Goal: Task Accomplishment & Management: Use online tool/utility

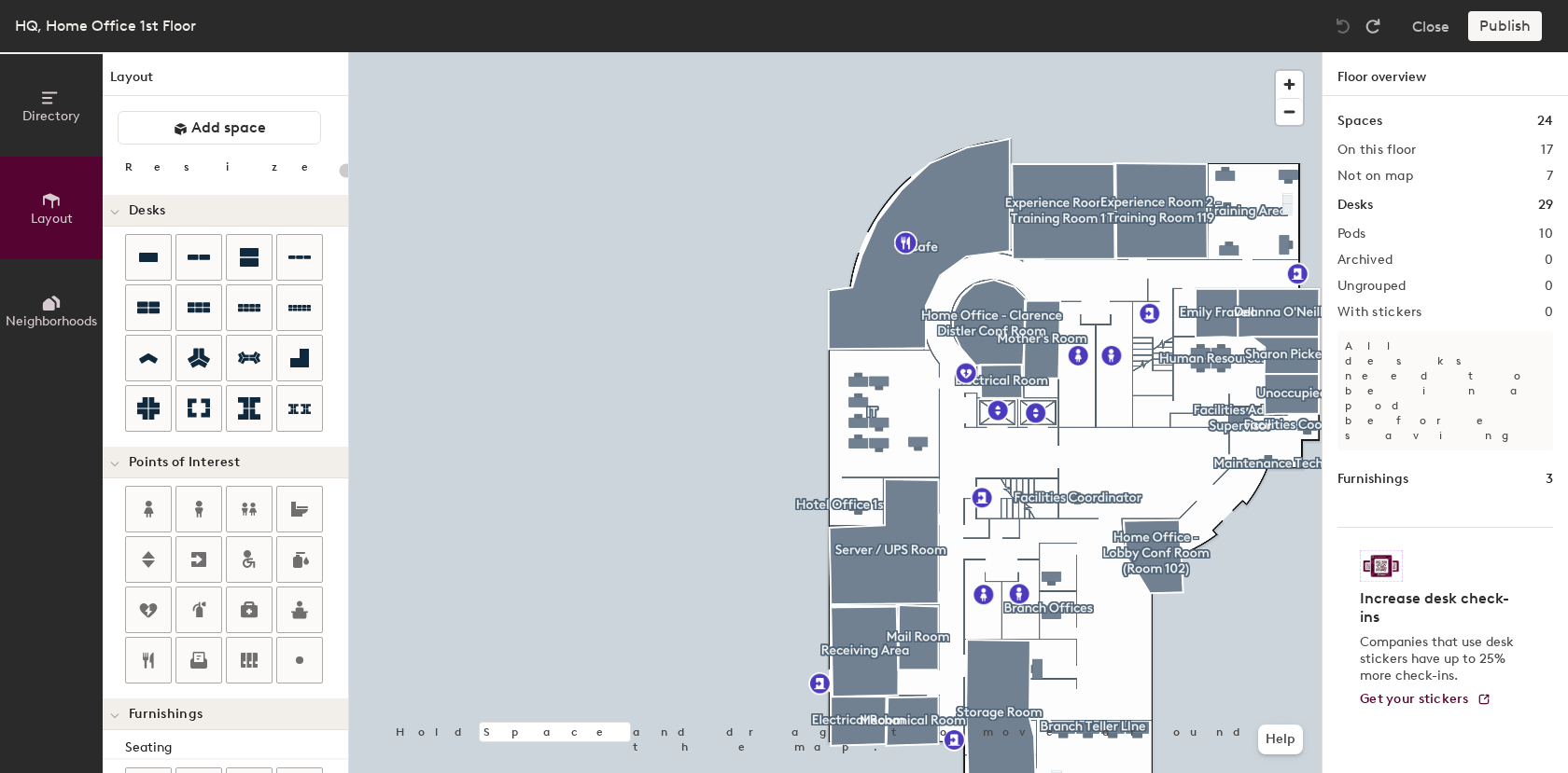
click at [139, 27] on div "HQ, Home Office 1st Floor" at bounding box center [105, 26] width 181 height 24
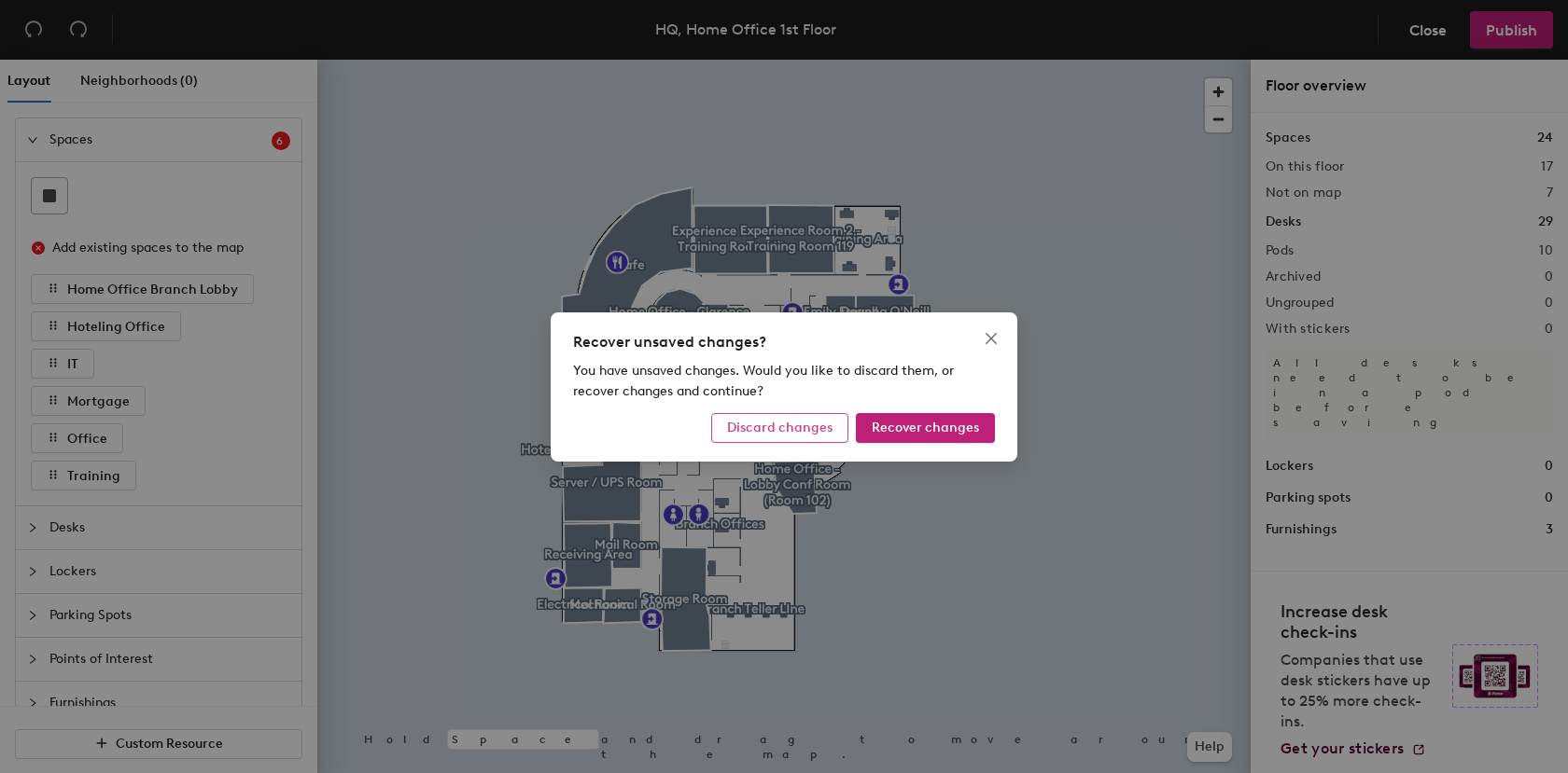
click at [785, 433] on span "Discard changes" at bounding box center [779, 427] width 106 height 16
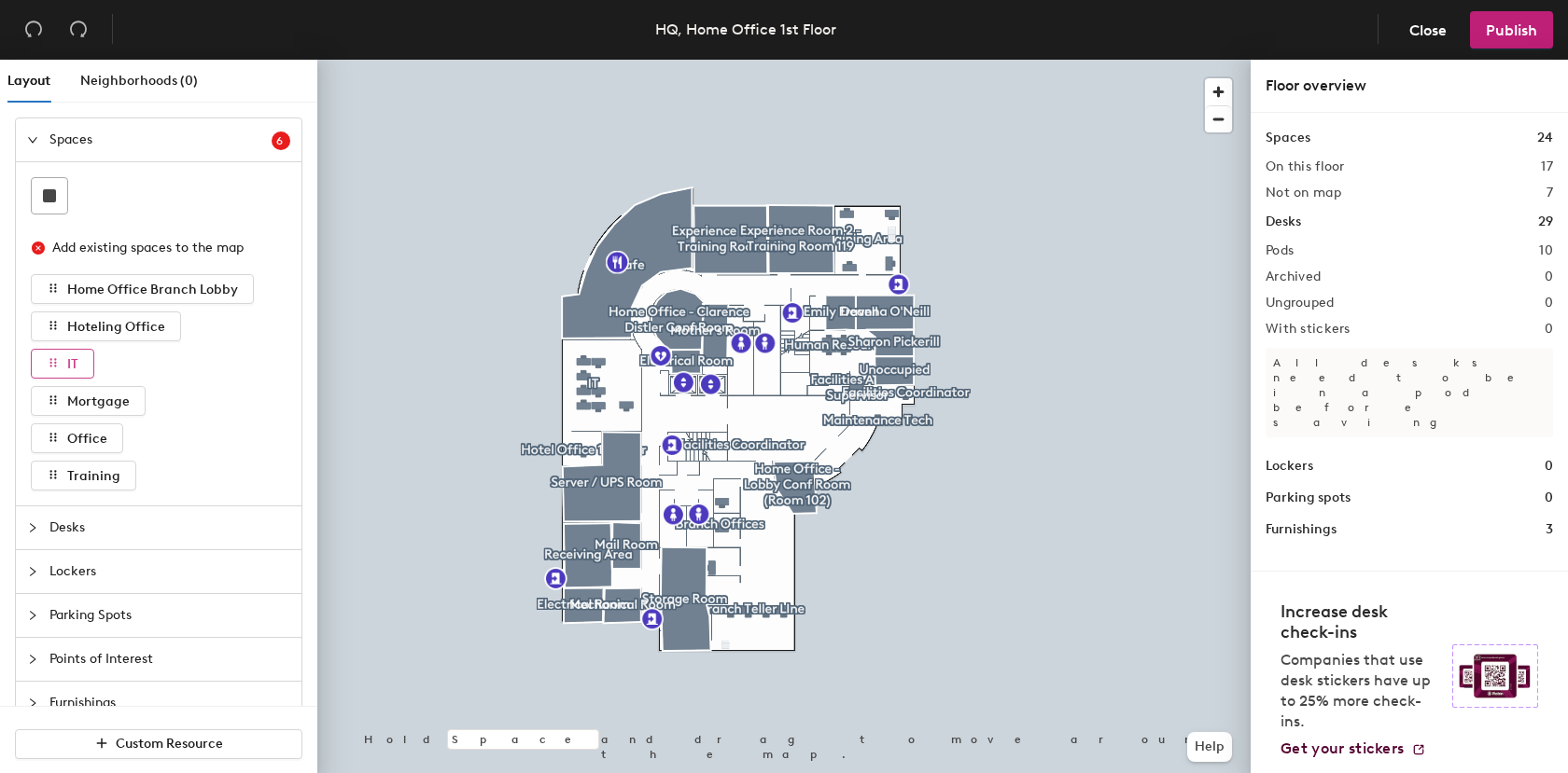
click at [62, 361] on button "IT" at bounding box center [62, 363] width 63 height 30
click at [73, 361] on span "IT" at bounding box center [72, 364] width 11 height 16
click at [55, 361] on icon "button" at bounding box center [52, 362] width 13 height 13
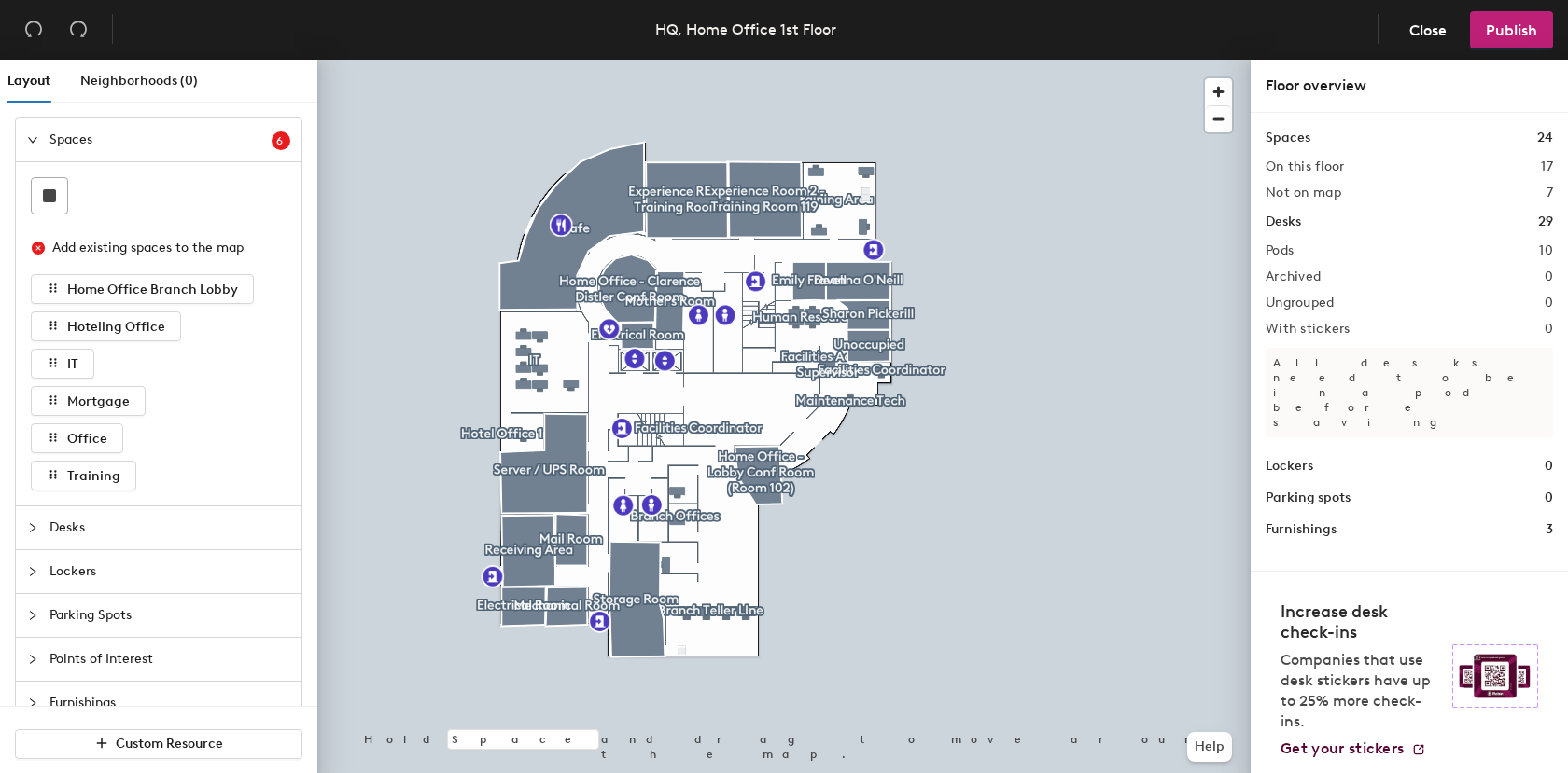
click at [723, 59] on div at bounding box center [783, 59] width 933 height 0
click at [27, 140] on icon "expanded" at bounding box center [32, 139] width 11 height 11
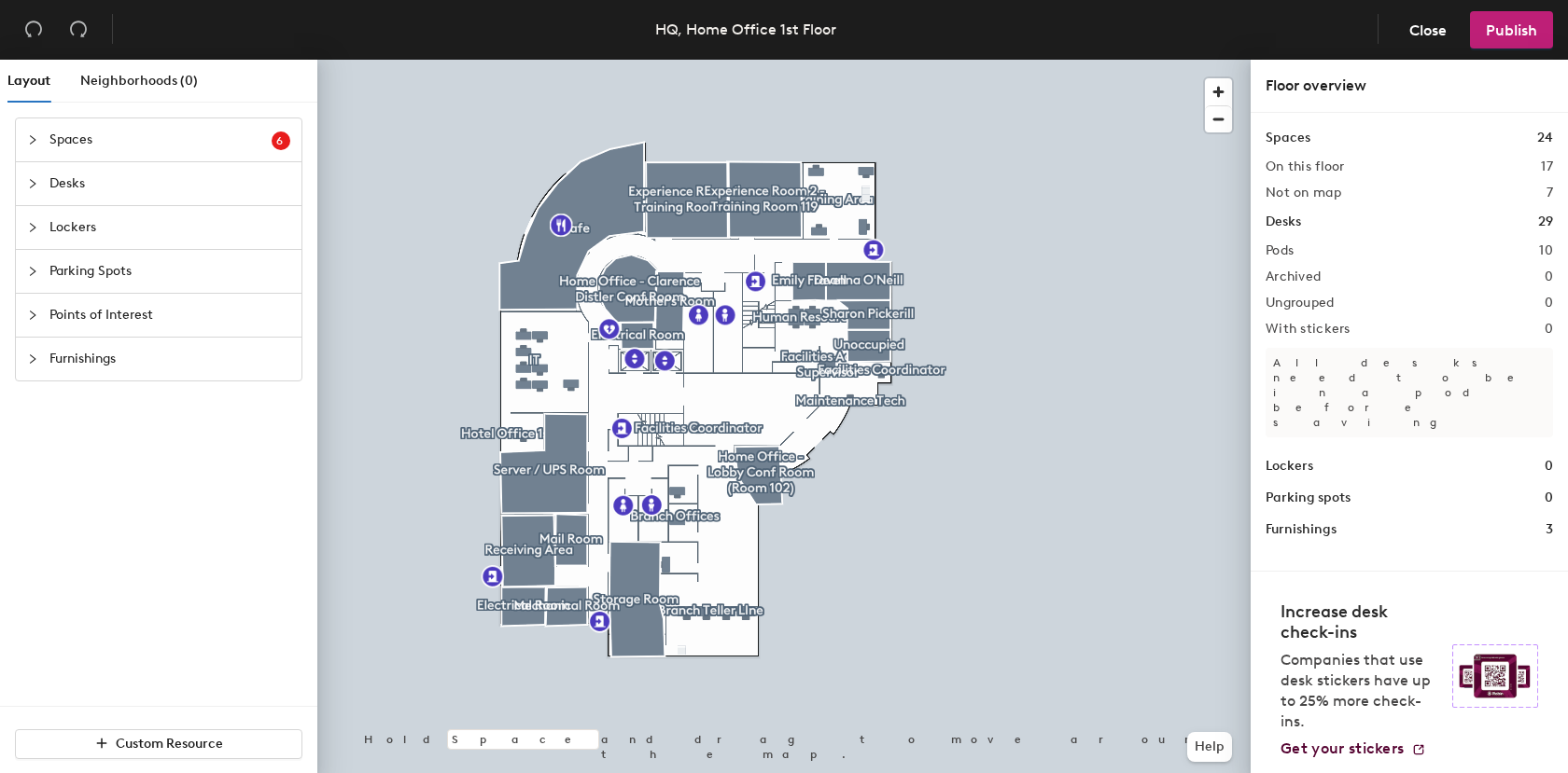
click at [37, 182] on icon "collapsed" at bounding box center [32, 184] width 11 height 11
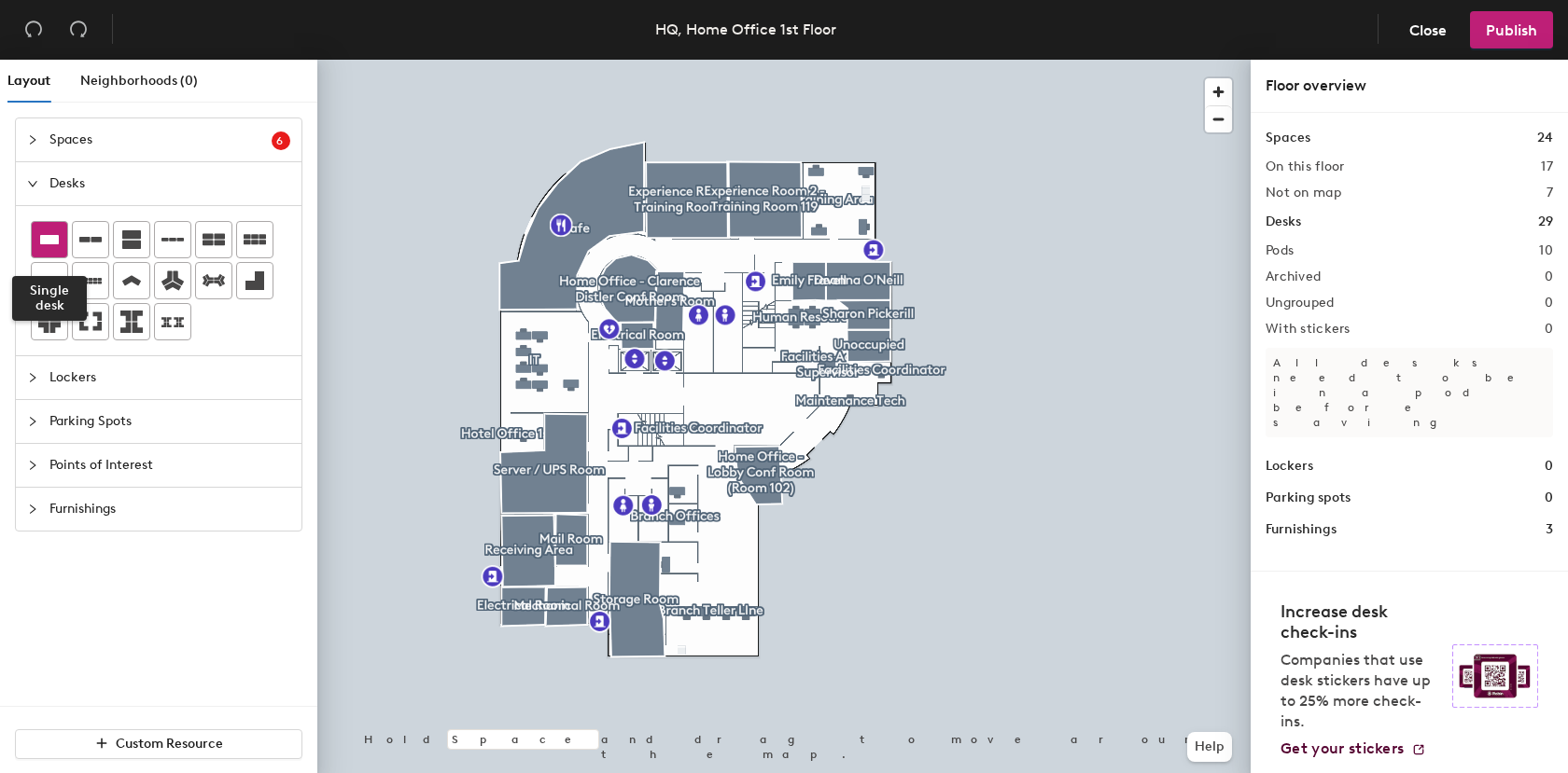
click at [52, 237] on icon at bounding box center [49, 239] width 19 height 9
click at [1309, 167] on h2 "On this floor" at bounding box center [1305, 167] width 79 height 15
click at [161, 81] on span "Neighborhoods (0)" at bounding box center [138, 81] width 118 height 16
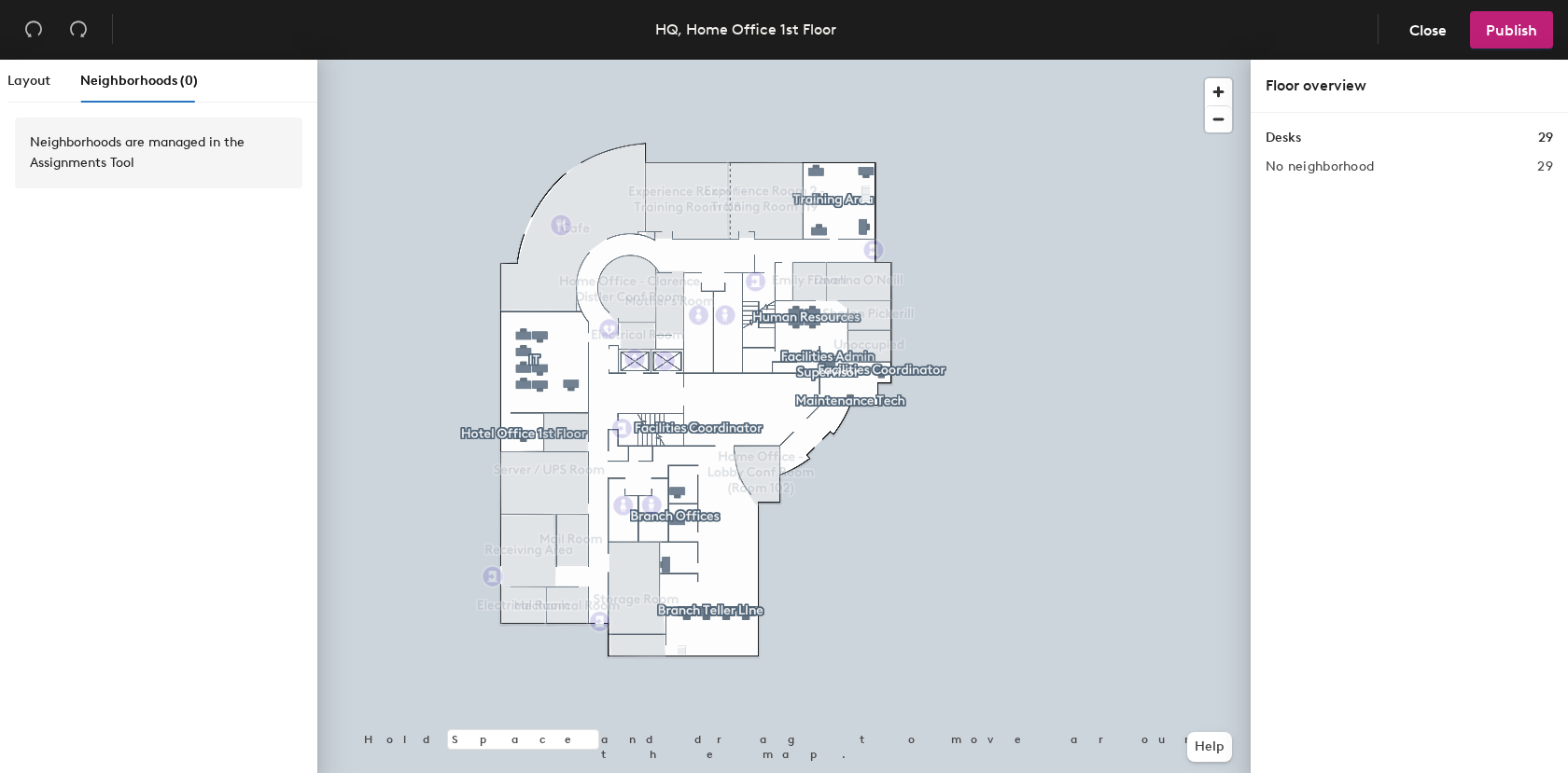
click at [1287, 133] on h1 "Desks" at bounding box center [1284, 137] width 36 height 21
click at [1285, 147] on h1 "Desks" at bounding box center [1284, 137] width 36 height 21
click at [1350, 87] on div "Floor overview" at bounding box center [1409, 86] width 287 height 23
click at [43, 77] on span "Layout" at bounding box center [29, 81] width 42 height 16
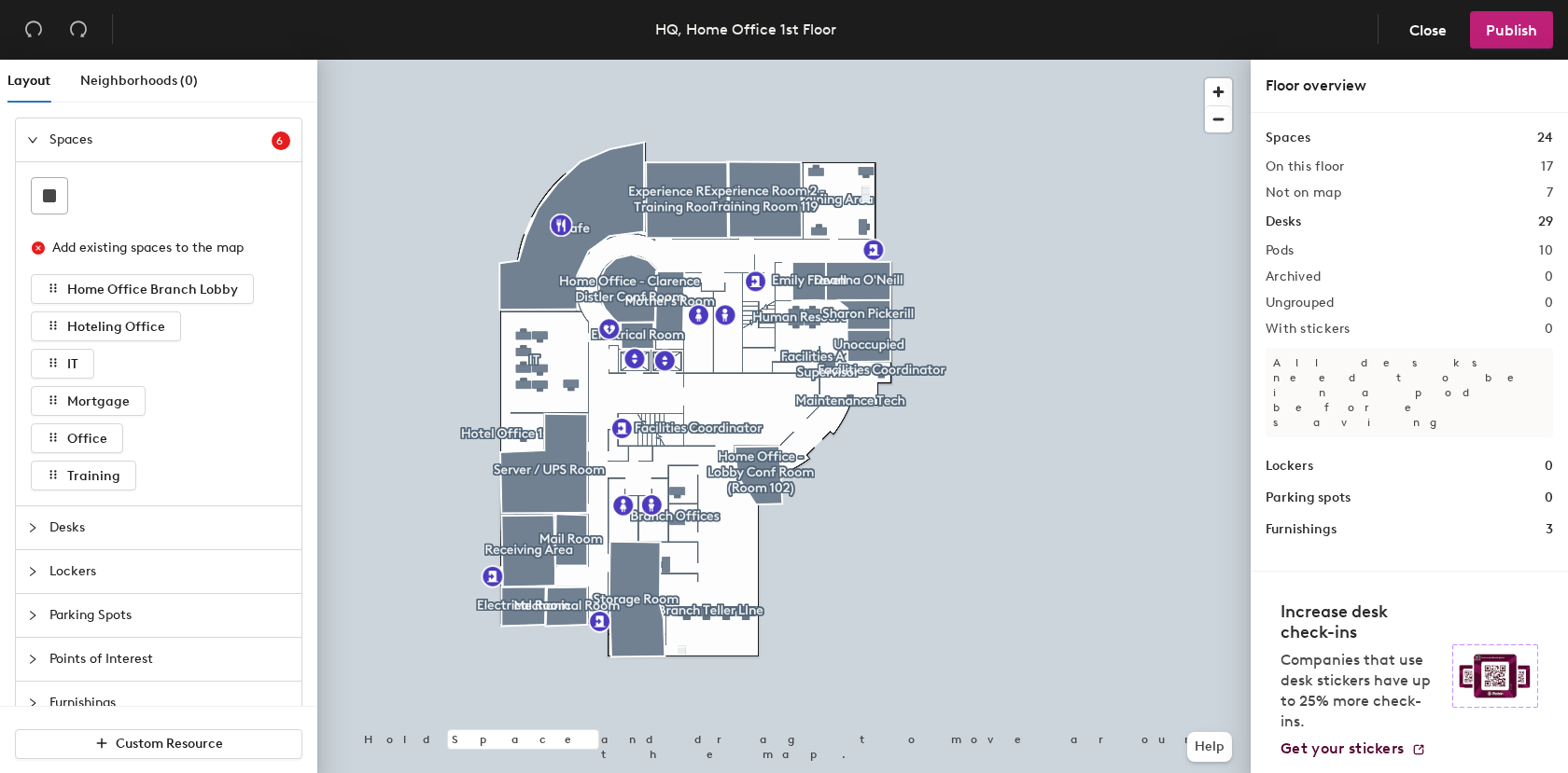
click at [29, 617] on icon "collapsed" at bounding box center [32, 615] width 11 height 11
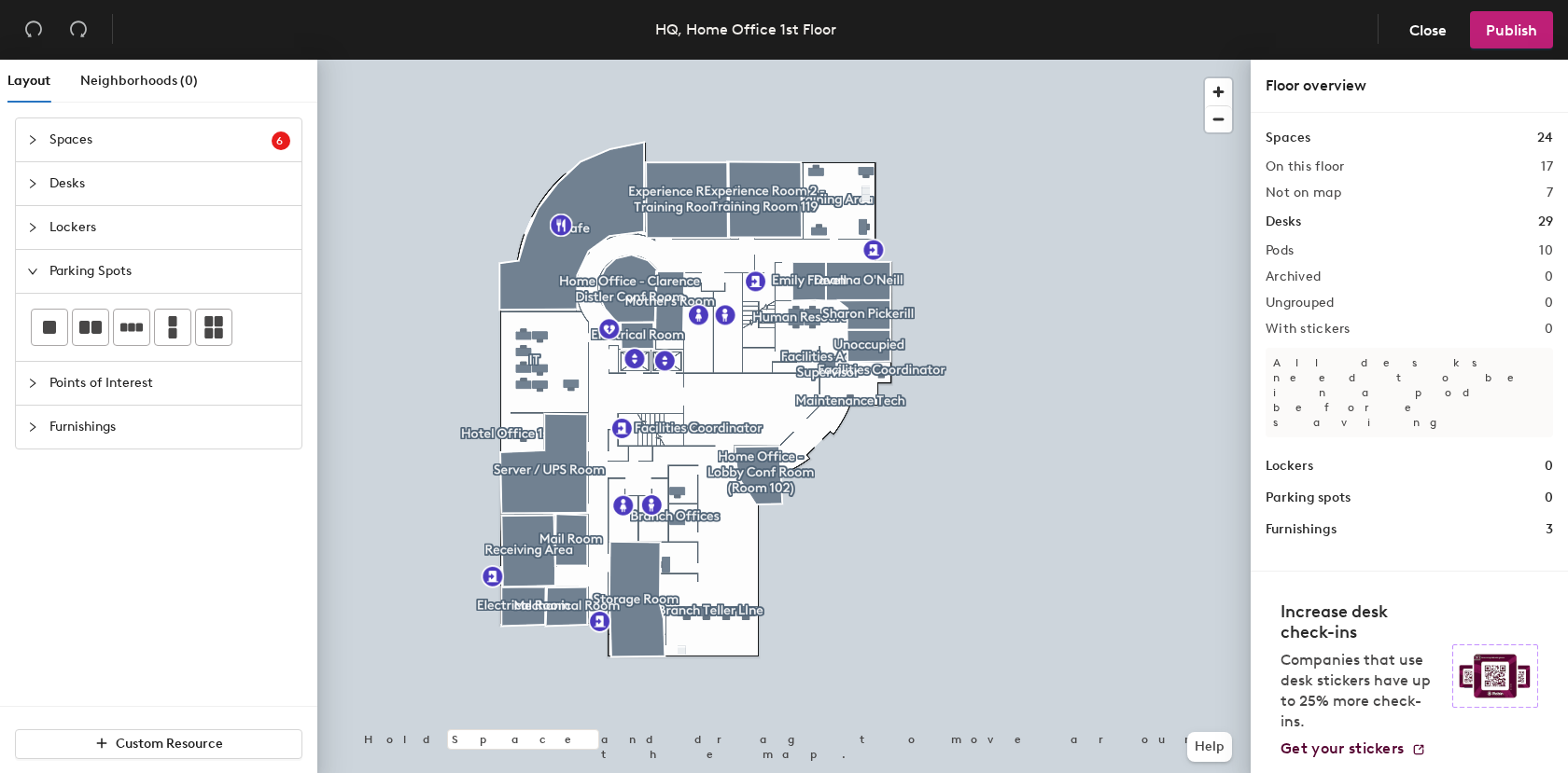
click at [32, 382] on icon "collapsed" at bounding box center [32, 383] width 11 height 11
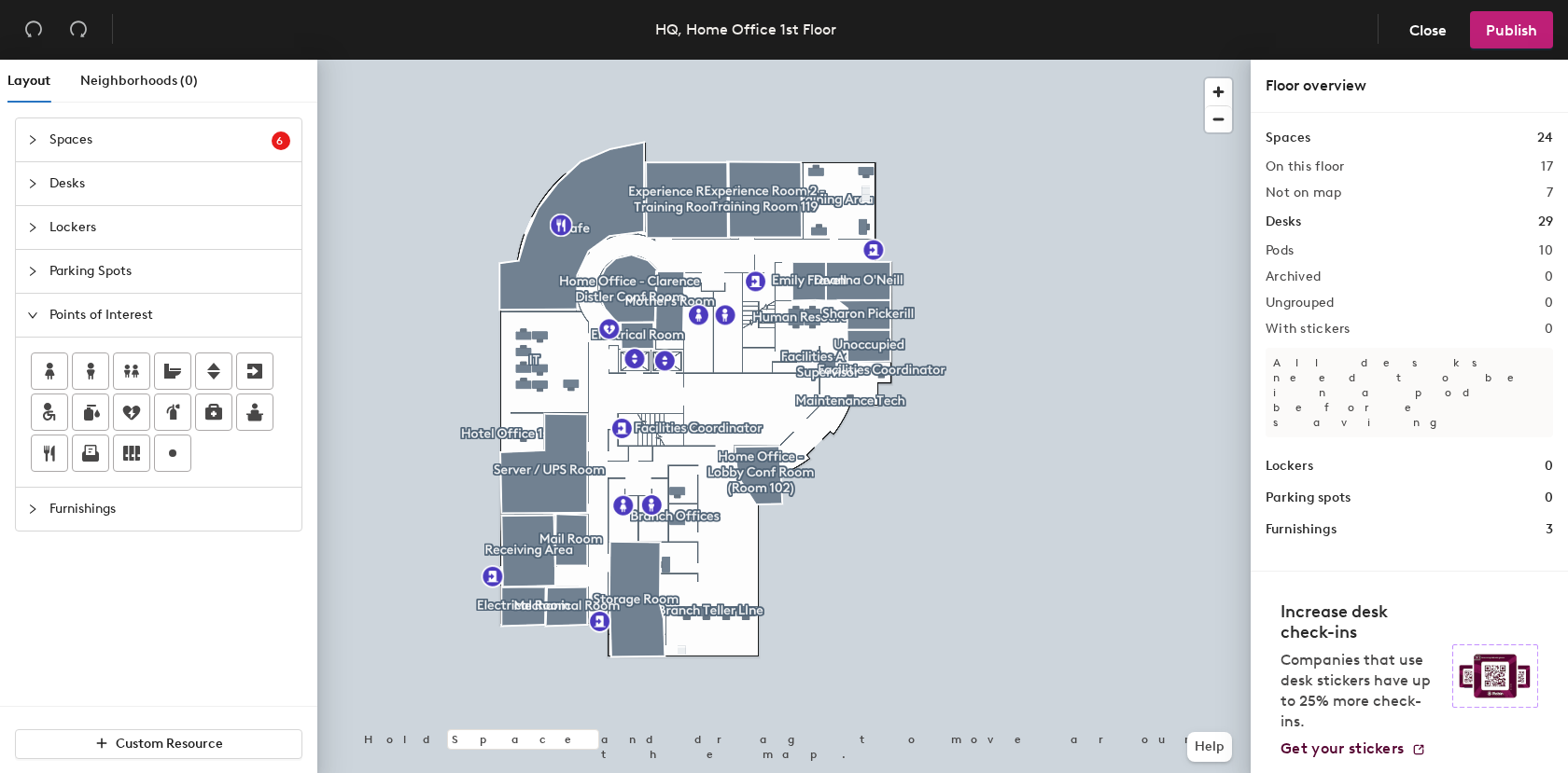
click at [111, 629] on div "Spaces 6 Add existing spaces to the map Home Office Branch Lobby Hoteling Offic…" at bounding box center [158, 412] width 317 height 588
click at [1421, 29] on span "Close" at bounding box center [1428, 31] width 38 height 18
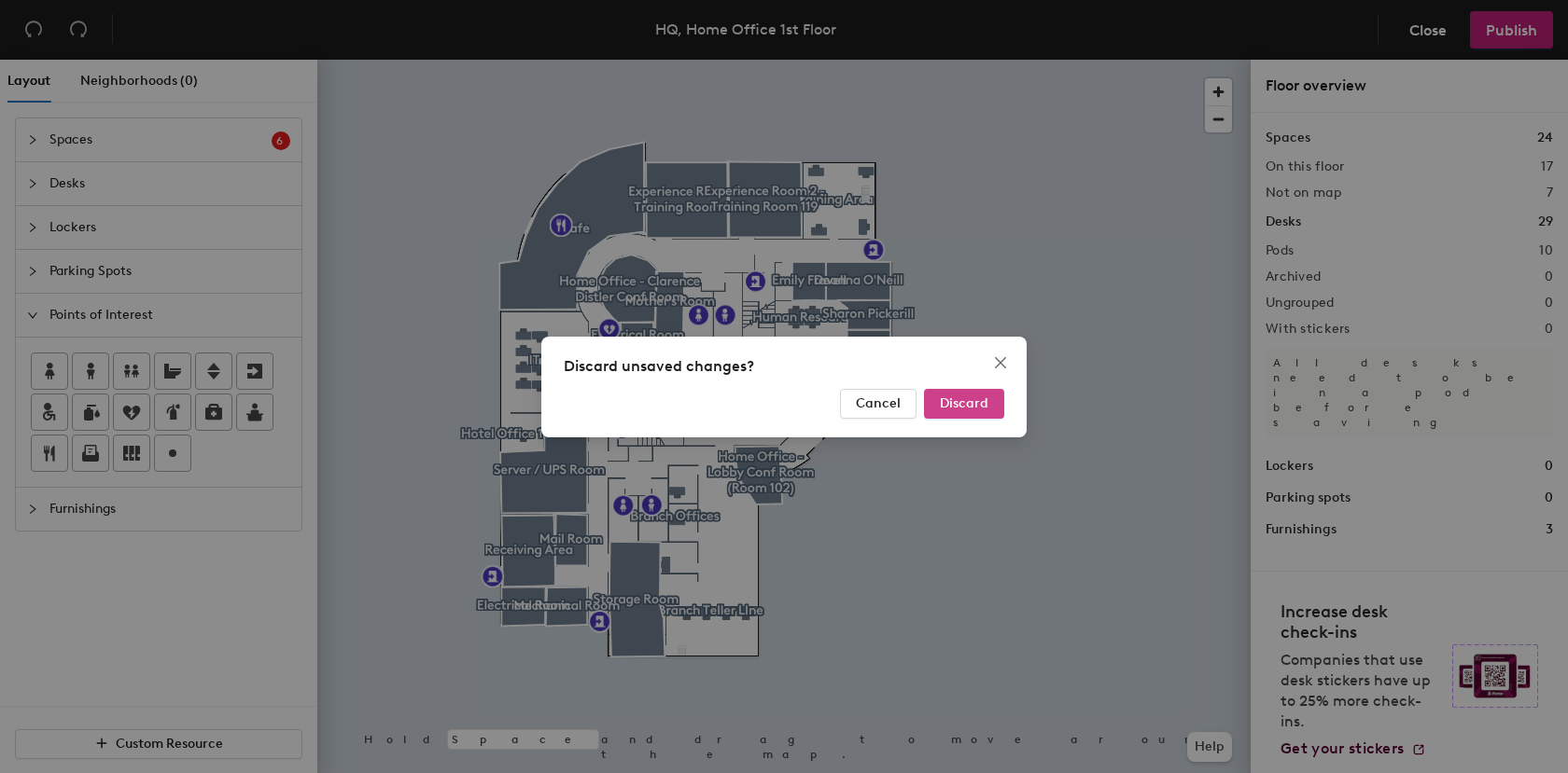
click at [952, 409] on span "Discard" at bounding box center [964, 404] width 48 height 16
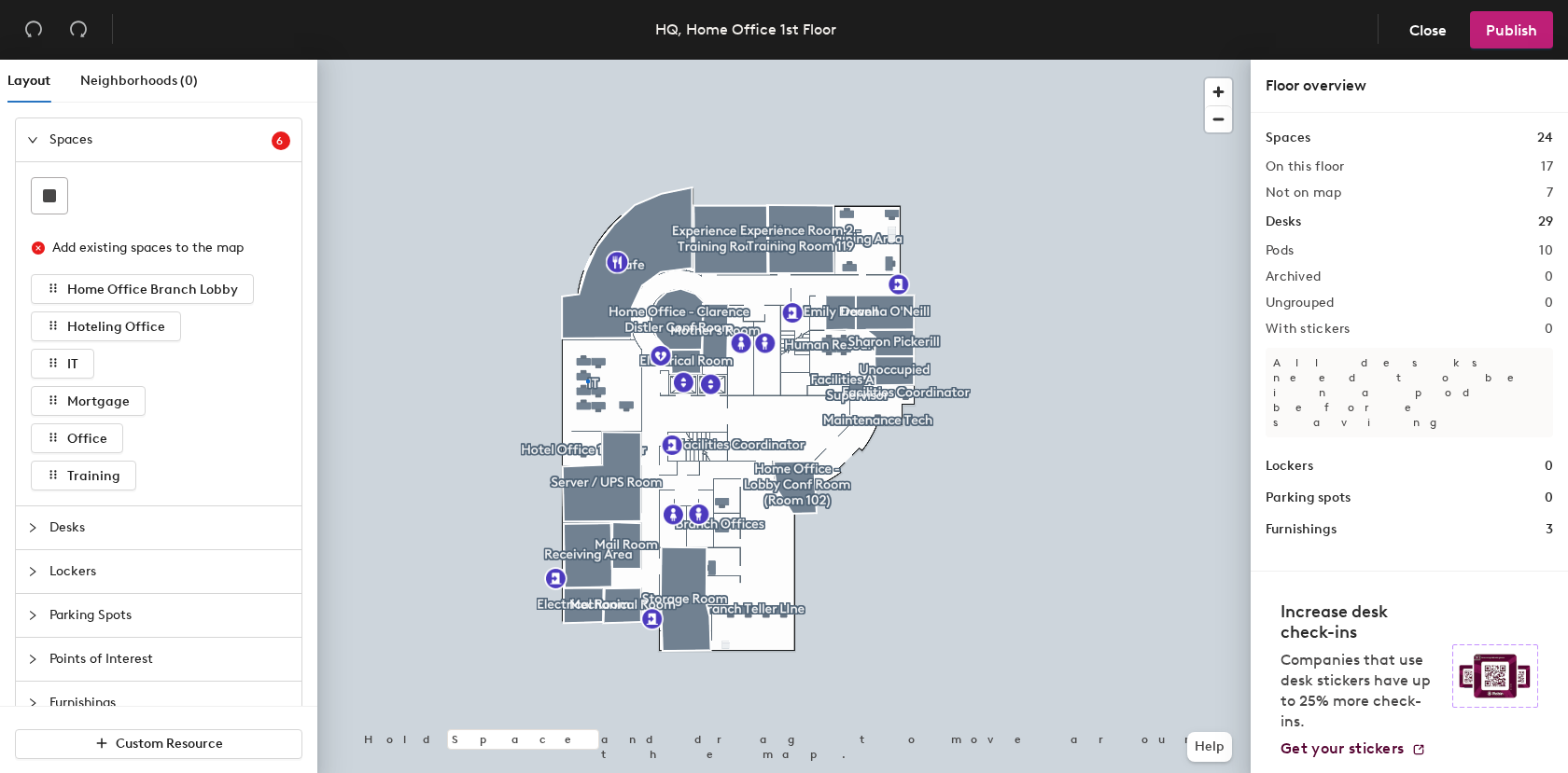
click at [586, 59] on div at bounding box center [783, 59] width 933 height 0
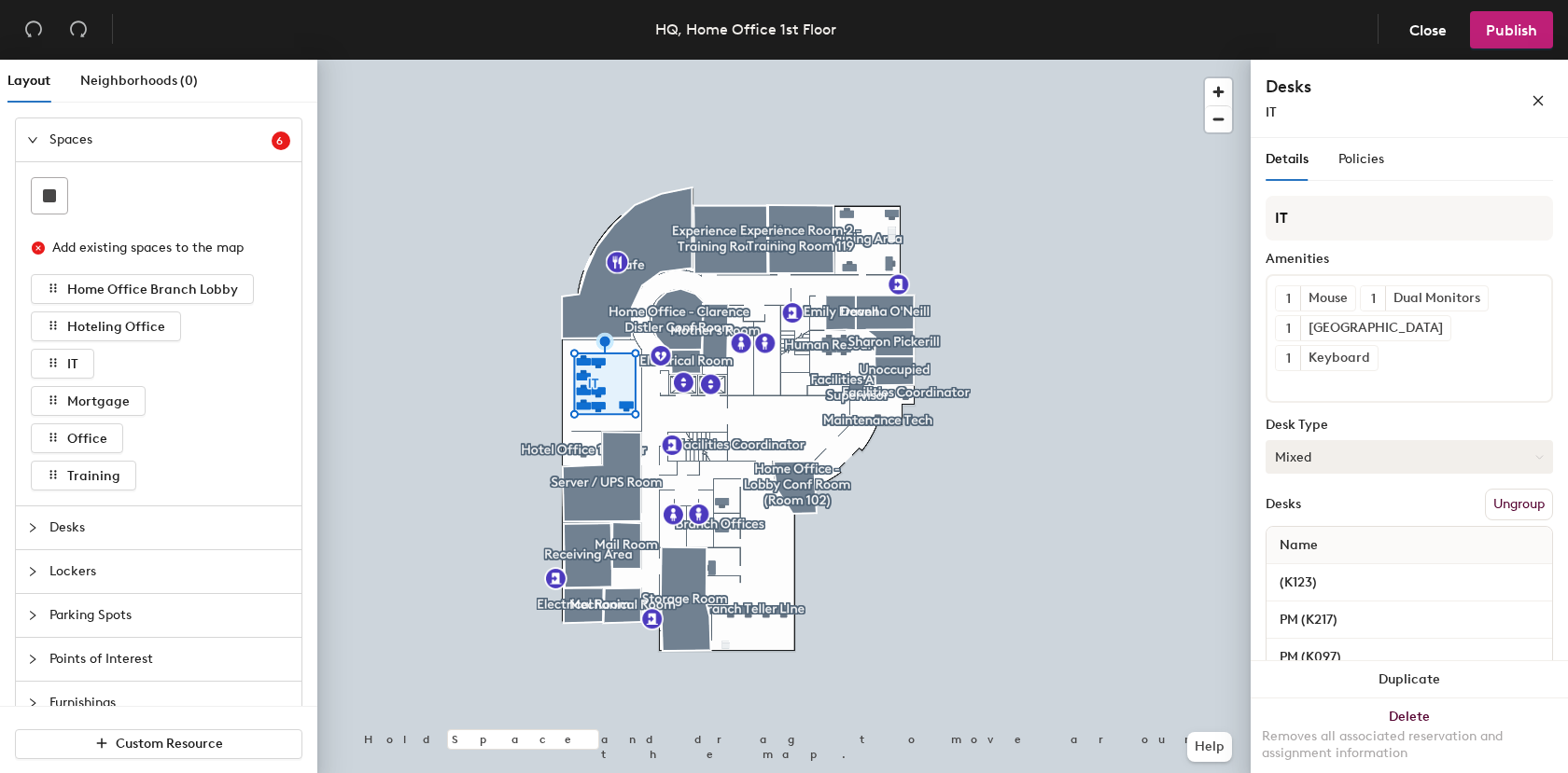
click at [1334, 440] on button "Mixed" at bounding box center [1409, 457] width 287 height 34
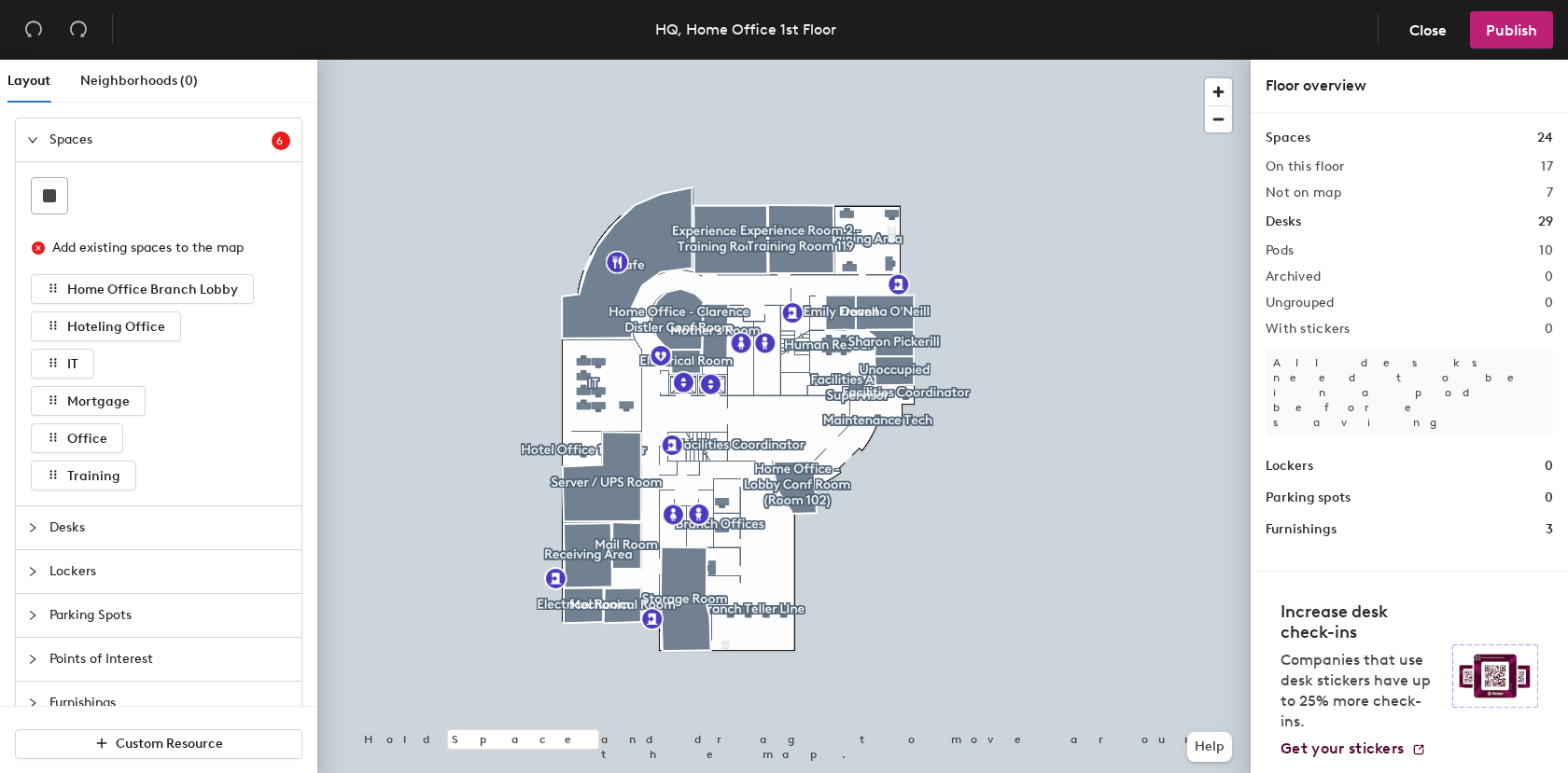
click at [1316, 304] on h2 "Ungrouped" at bounding box center [1300, 303] width 69 height 15
click at [1287, 225] on h1 "Desks" at bounding box center [1284, 222] width 36 height 21
click at [612, 59] on div at bounding box center [783, 59] width 933 height 0
click at [593, 380] on div at bounding box center [594, 382] width 4 height 4
click at [623, 59] on div at bounding box center [783, 59] width 933 height 0
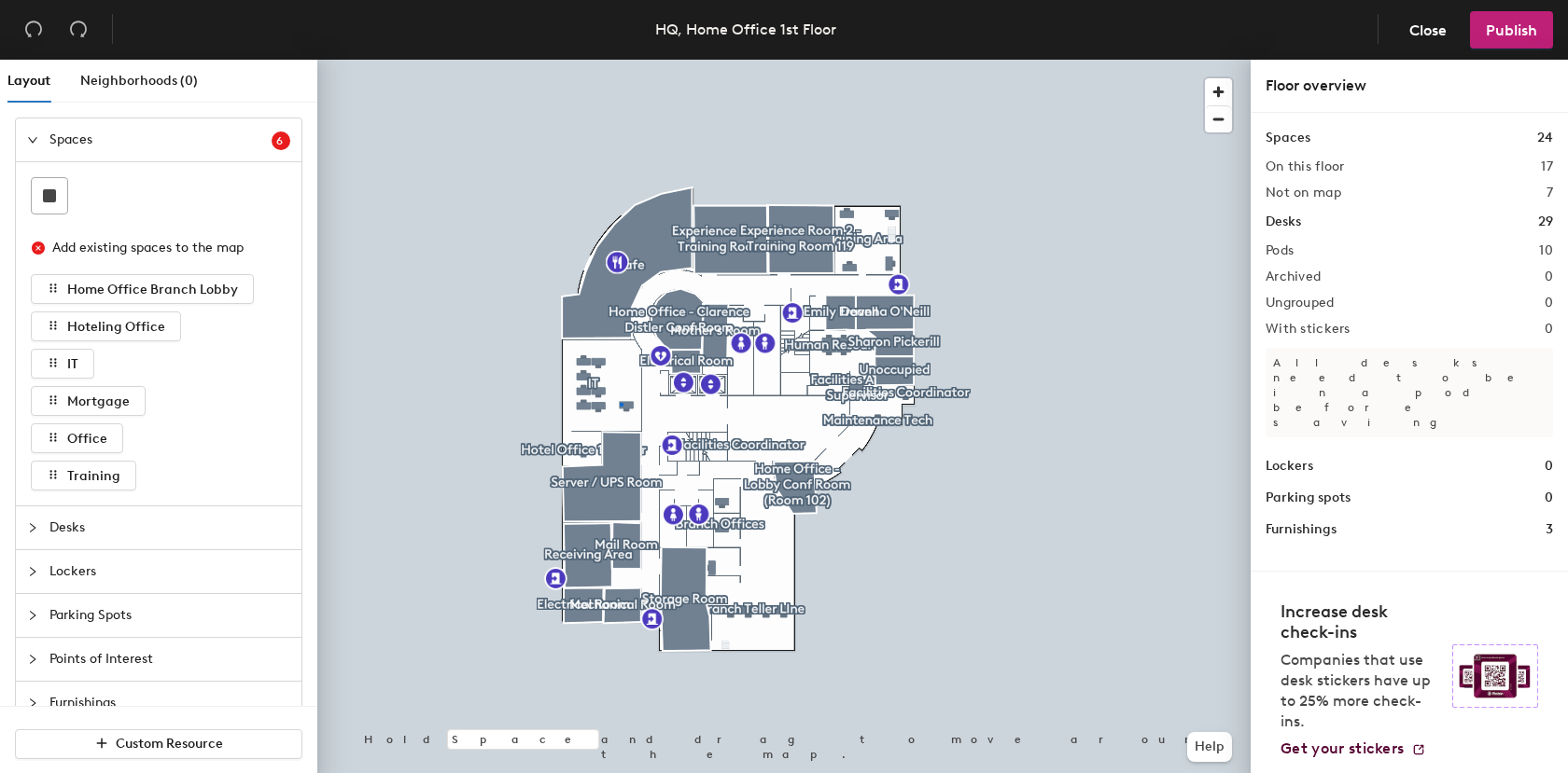
click at [619, 59] on div at bounding box center [783, 59] width 933 height 0
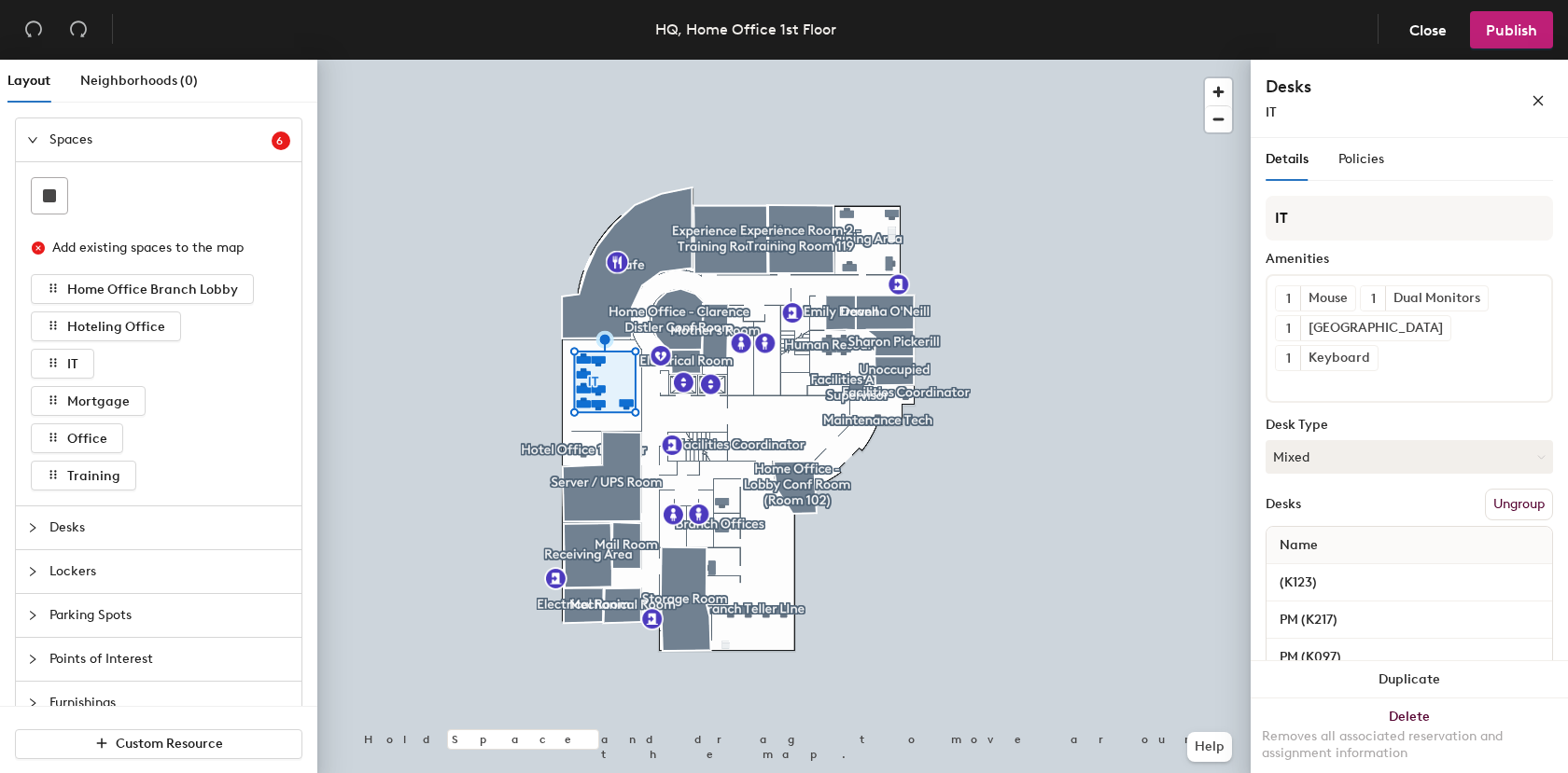
click at [1519, 489] on button "Ungroup" at bounding box center [1519, 504] width 68 height 32
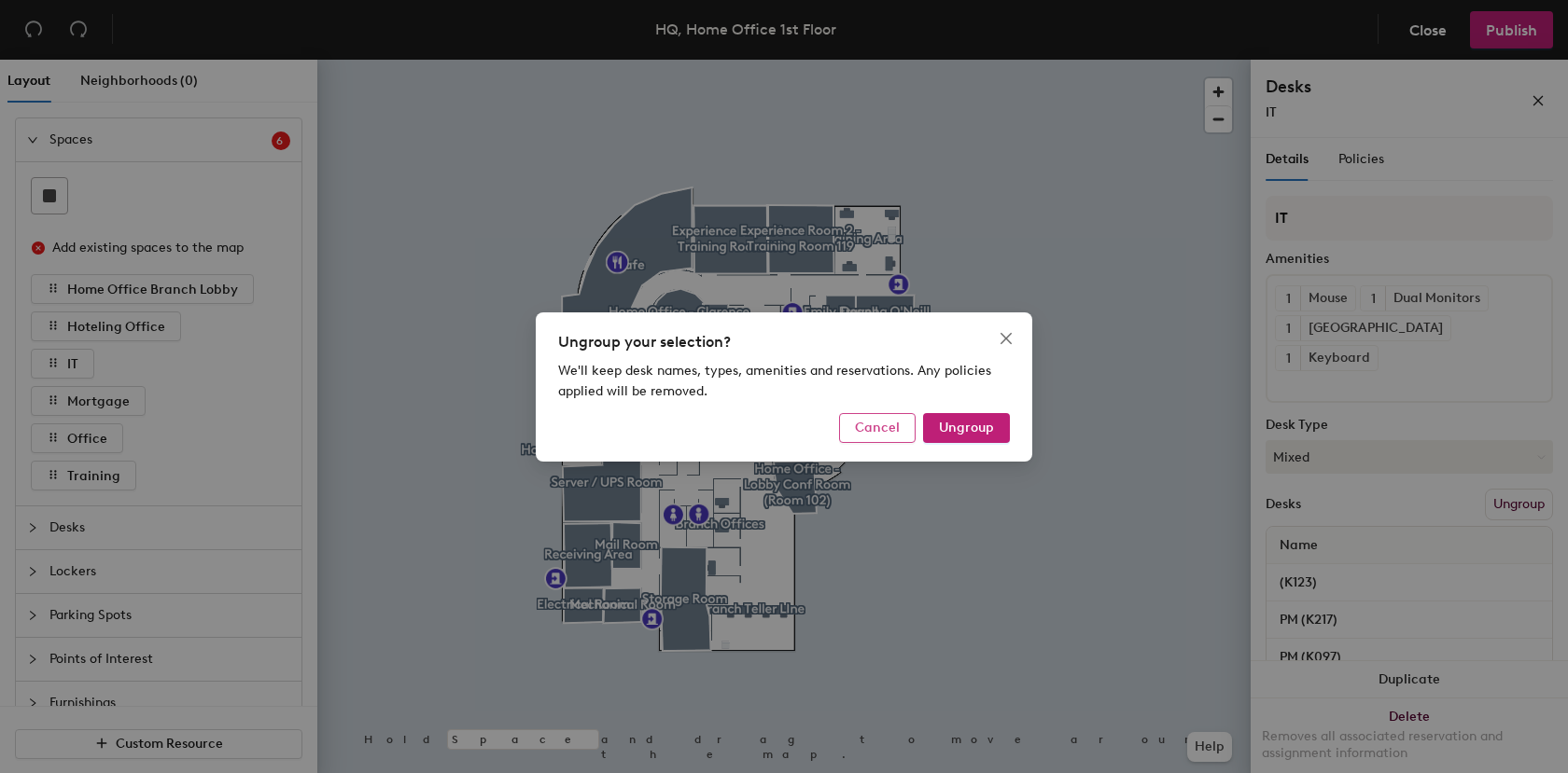
click at [888, 424] on span "Cancel" at bounding box center [877, 427] width 44 height 16
